Goal: Check status: Check status

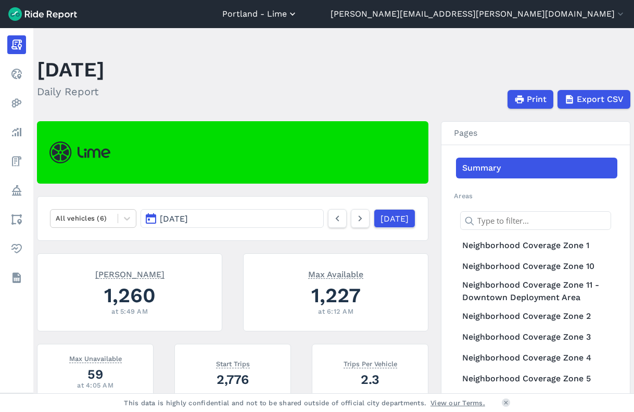
click at [298, 17] on button "Portland - Lime" at bounding box center [260, 14] width 76 height 12
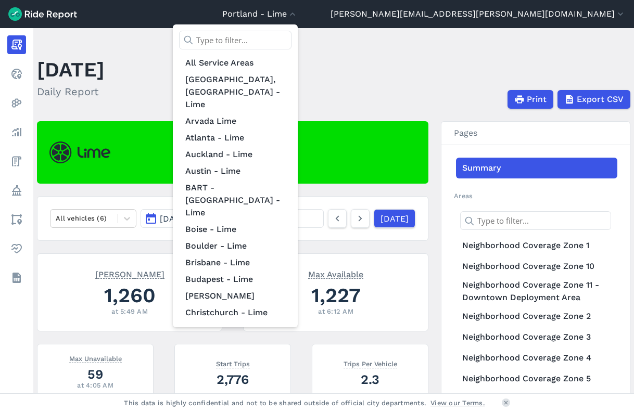
click at [292, 41] on input "text" at bounding box center [235, 40] width 112 height 19
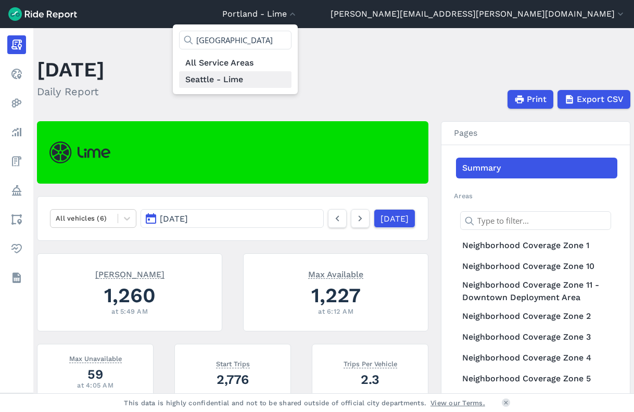
type input "[GEOGRAPHIC_DATA]"
click at [292, 81] on link "Seattle - Lime" at bounding box center [235, 79] width 112 height 17
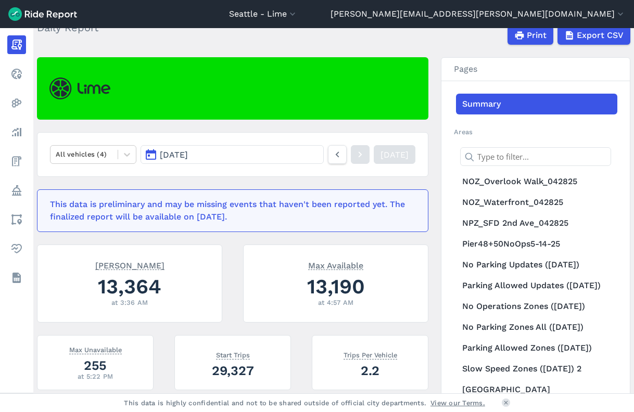
scroll to position [60, 0]
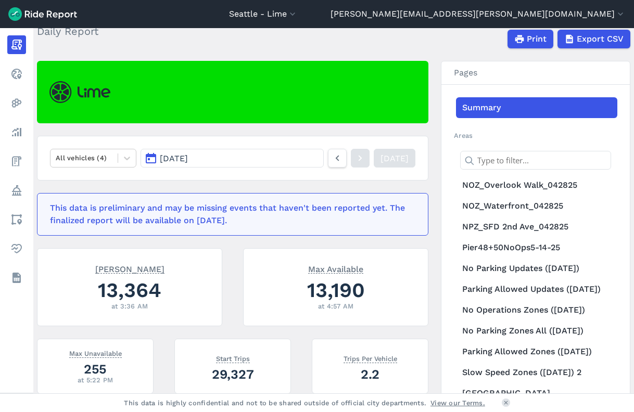
click at [181, 151] on button "[DATE]" at bounding box center [232, 158] width 183 height 19
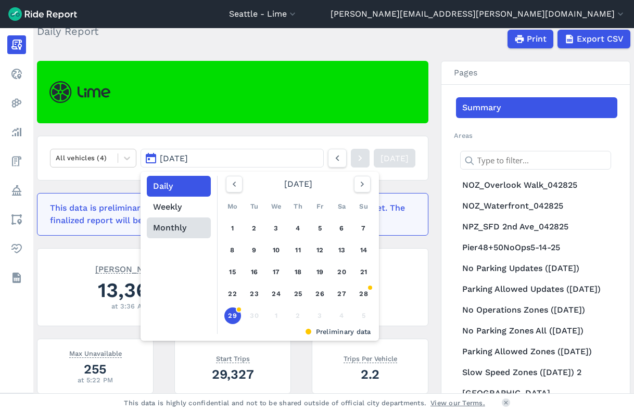
click at [178, 226] on button "Monthly" at bounding box center [179, 228] width 64 height 21
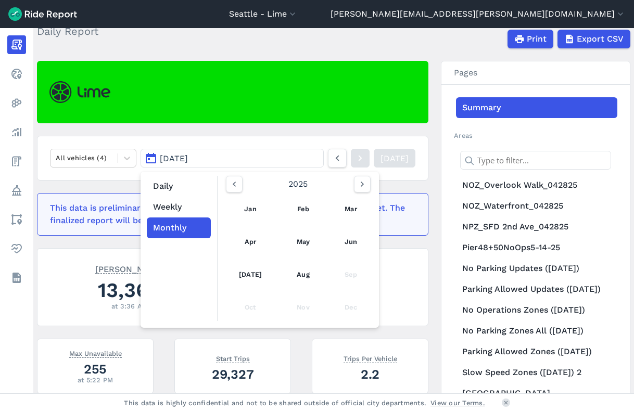
click at [368, 137] on nav "All vehicles (4) [DATE] Daily Weekly Monthly [DATE] Feb Mar Apr May Jun [DATE] …" at bounding box center [233, 158] width 392 height 45
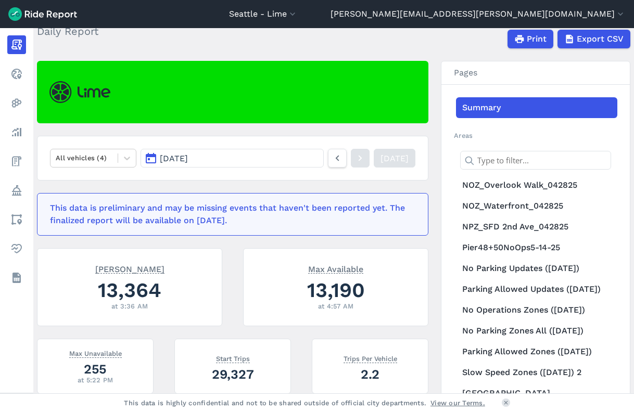
click at [176, 160] on span "[DATE]" at bounding box center [174, 159] width 28 height 10
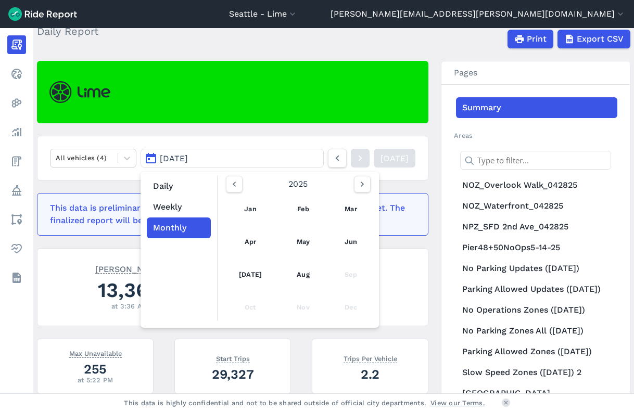
click at [346, 277] on div "Sep" at bounding box center [350, 274] width 35 height 25
click at [342, 277] on div "Sep" at bounding box center [350, 274] width 35 height 25
click at [297, 274] on link "Aug" at bounding box center [303, 274] width 36 height 25
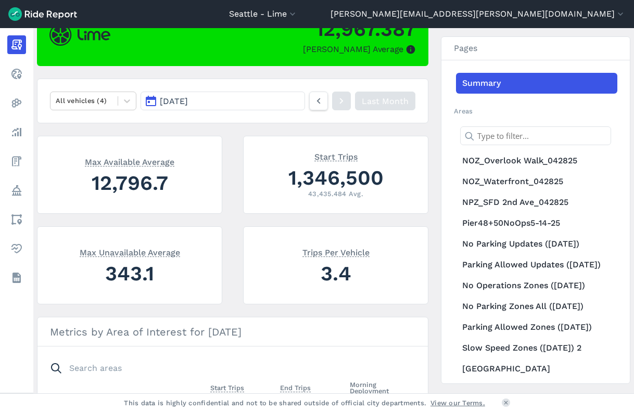
scroll to position [45, 0]
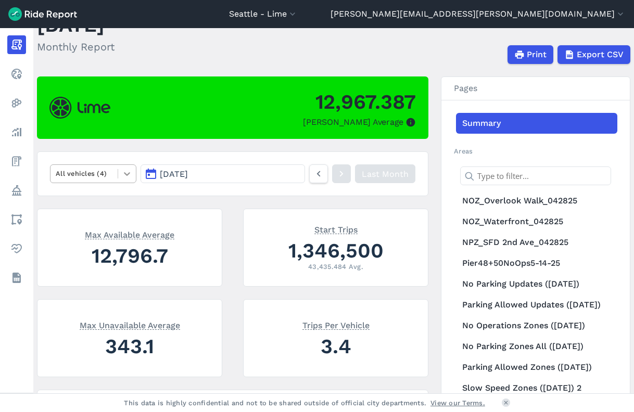
click at [123, 180] on div at bounding box center [127, 174] width 18 height 18
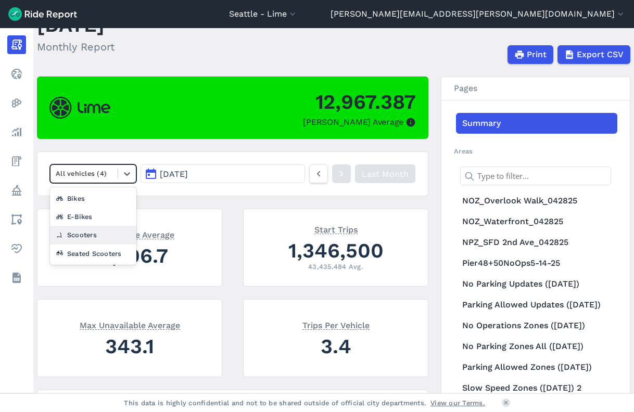
click at [102, 244] on div "Scooters" at bounding box center [93, 235] width 86 height 18
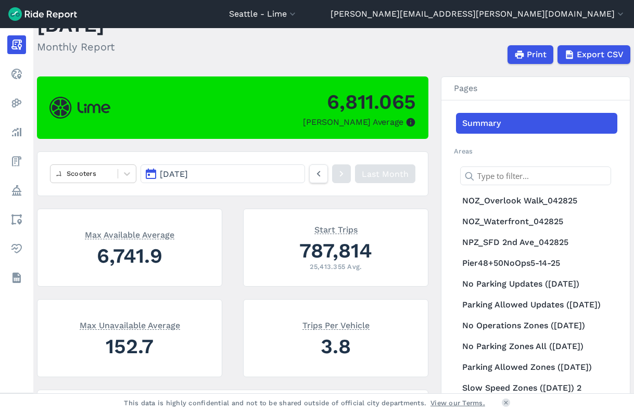
click at [273, 171] on button "[DATE]" at bounding box center [223, 174] width 165 height 19
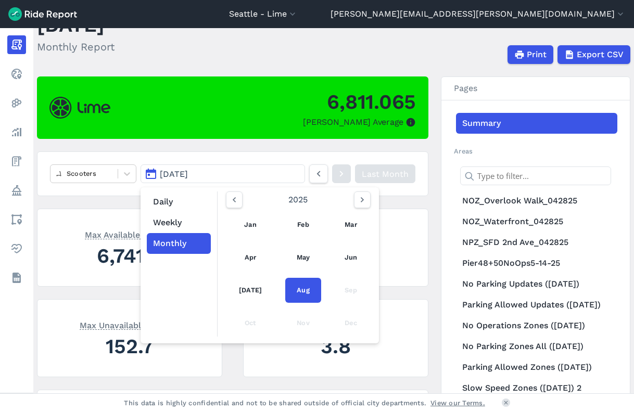
click at [343, 287] on div "Sep" at bounding box center [350, 290] width 35 height 25
click at [176, 220] on button "Weekly" at bounding box center [179, 222] width 64 height 21
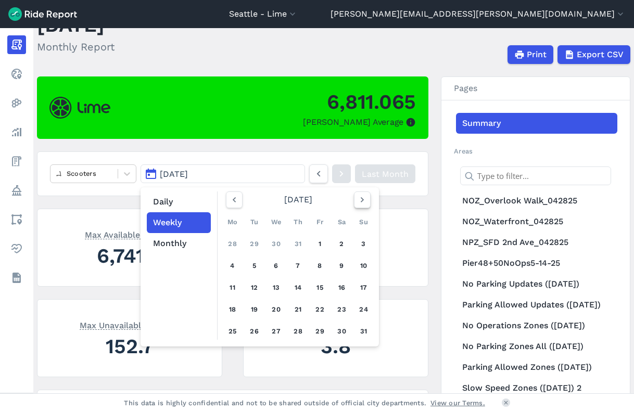
click at [357, 201] on icon "button" at bounding box center [362, 200] width 10 height 10
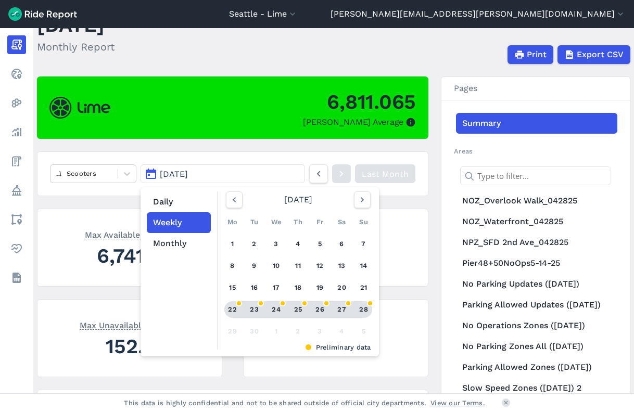
click at [228, 312] on div "22" at bounding box center [232, 310] width 17 height 17
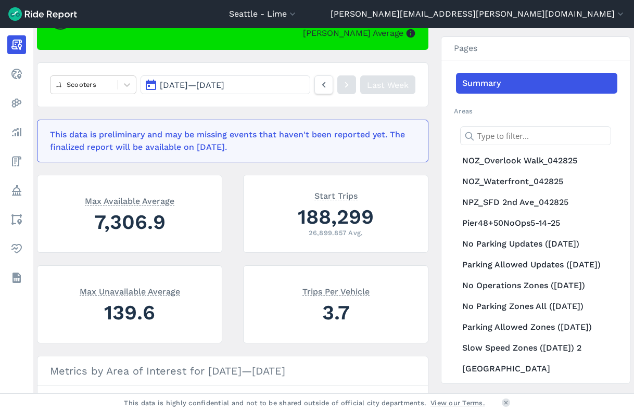
scroll to position [135, 0]
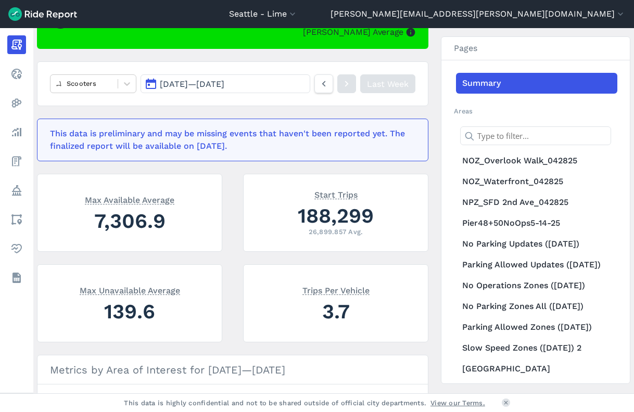
click at [147, 199] on span "Max Available Average" at bounding box center [130, 199] width 90 height 10
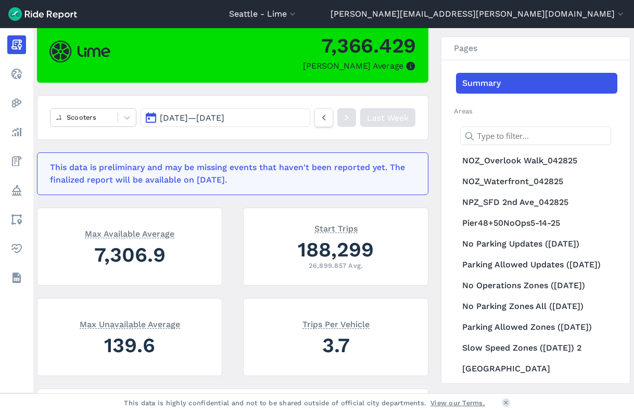
scroll to position [94, 0]
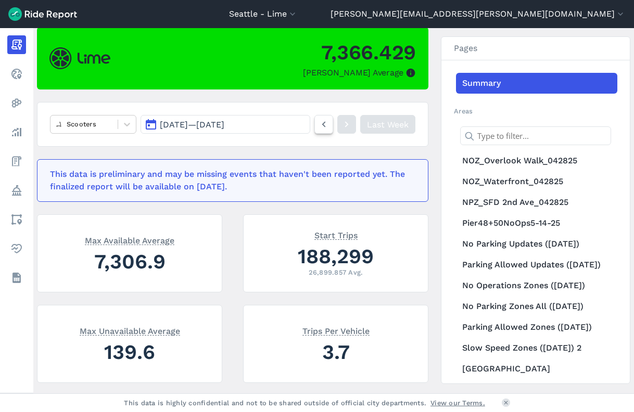
click at [321, 120] on icon at bounding box center [323, 124] width 11 height 12
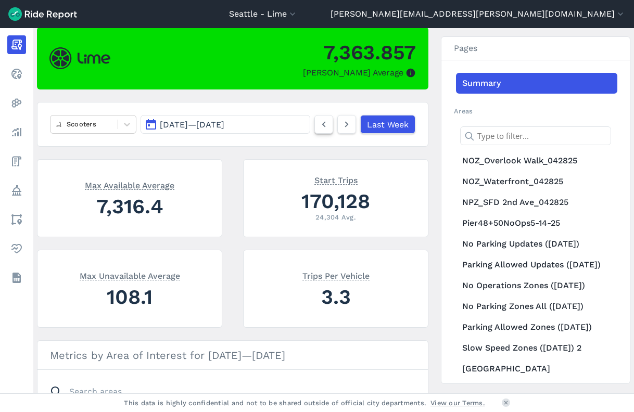
click at [322, 119] on icon at bounding box center [323, 124] width 11 height 12
click at [345, 122] on use at bounding box center [347, 125] width 4 height 6
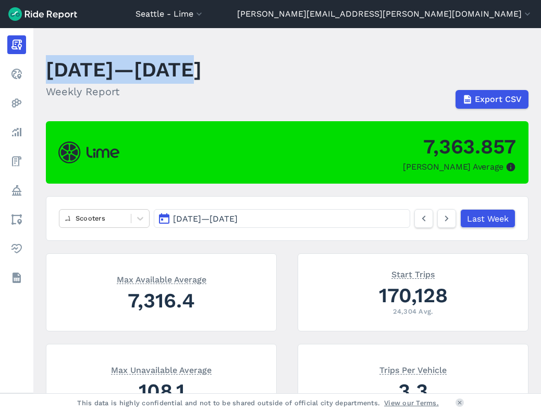
drag, startPoint x: 46, startPoint y: 67, endPoint x: 166, endPoint y: 66, distance: 119.3
click at [166, 66] on h1 "[DATE]—[DATE]" at bounding box center [124, 69] width 156 height 29
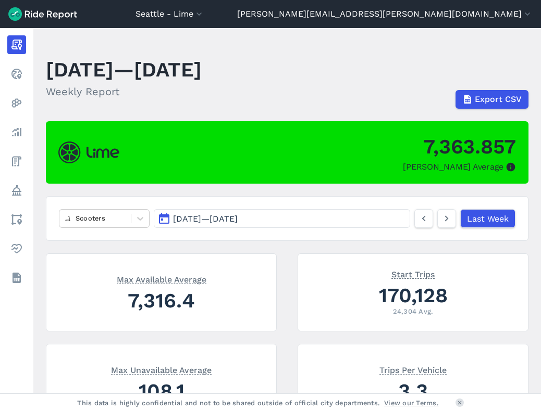
drag, startPoint x: 42, startPoint y: 68, endPoint x: 325, endPoint y: 70, distance: 282.8
click at [328, 73] on main "[DATE]—[DATE] Weekly Report Export CSV 7,363.857 Max Parked Average Scooters [D…" at bounding box center [286, 211] width 507 height 366
click at [202, 67] on h1 "[DATE]—[DATE]" at bounding box center [124, 69] width 156 height 29
drag, startPoint x: 318, startPoint y: 64, endPoint x: 46, endPoint y: 61, distance: 271.3
click at [46, 61] on div "[DATE]—[DATE] Weekly Report" at bounding box center [130, 81] width 168 height 56
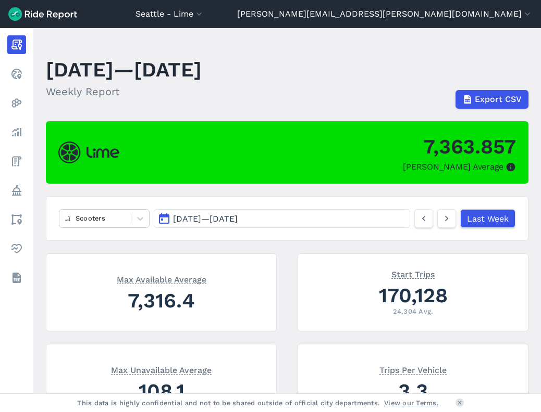
click at [47, 61] on h1 "[DATE]—[DATE]" at bounding box center [124, 69] width 156 height 29
drag, startPoint x: 256, startPoint y: 72, endPoint x: 154, endPoint y: 74, distance: 102.1
click at [154, 74] on h1 "[DATE]—[DATE]" at bounding box center [124, 69] width 156 height 29
click at [186, 76] on h1 "[DATE]—[DATE]" at bounding box center [124, 69] width 156 height 29
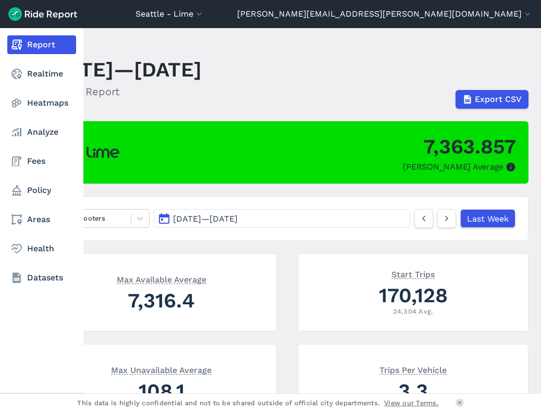
click at [42, 45] on link "Report" at bounding box center [41, 44] width 69 height 19
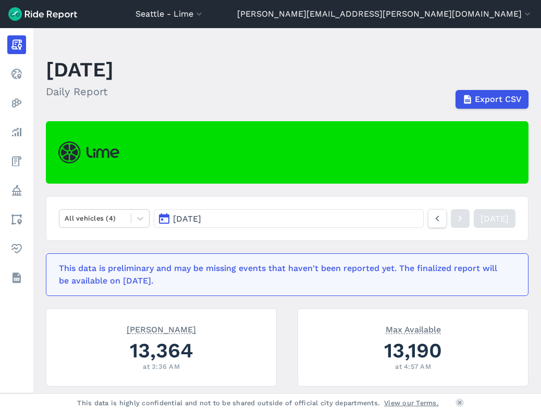
drag, startPoint x: 184, startPoint y: 70, endPoint x: 39, endPoint y: 69, distance: 145.3
click at [39, 69] on main "[DATE] Daily Report Export CSV All vehicles (4) [DATE] [DATE] This data is prel…" at bounding box center [286, 211] width 507 height 366
click at [60, 65] on h1 "[DATE]" at bounding box center [80, 69] width 68 height 29
